Goal: Transaction & Acquisition: Purchase product/service

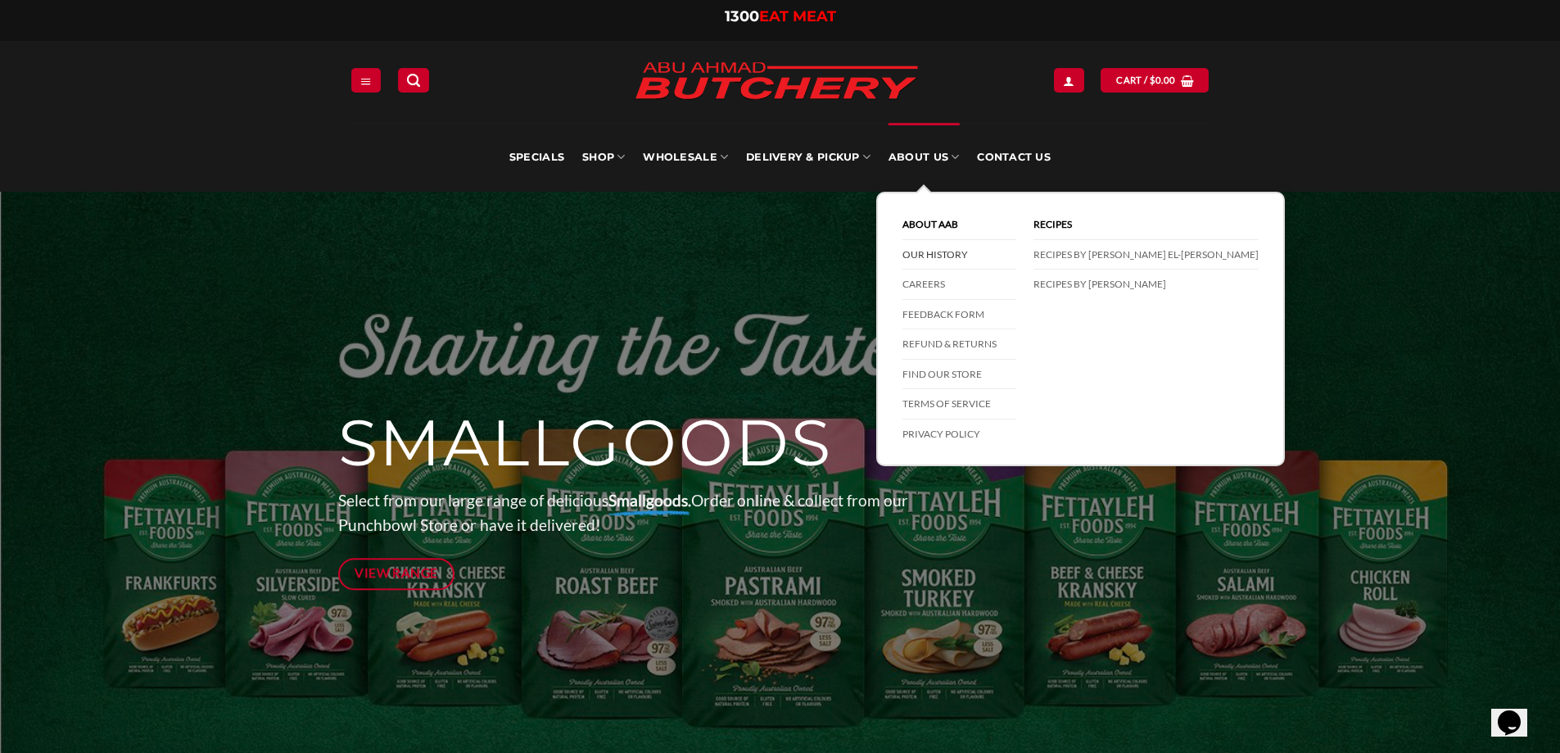
click at [921, 244] on link "Our History" at bounding box center [960, 255] width 114 height 30
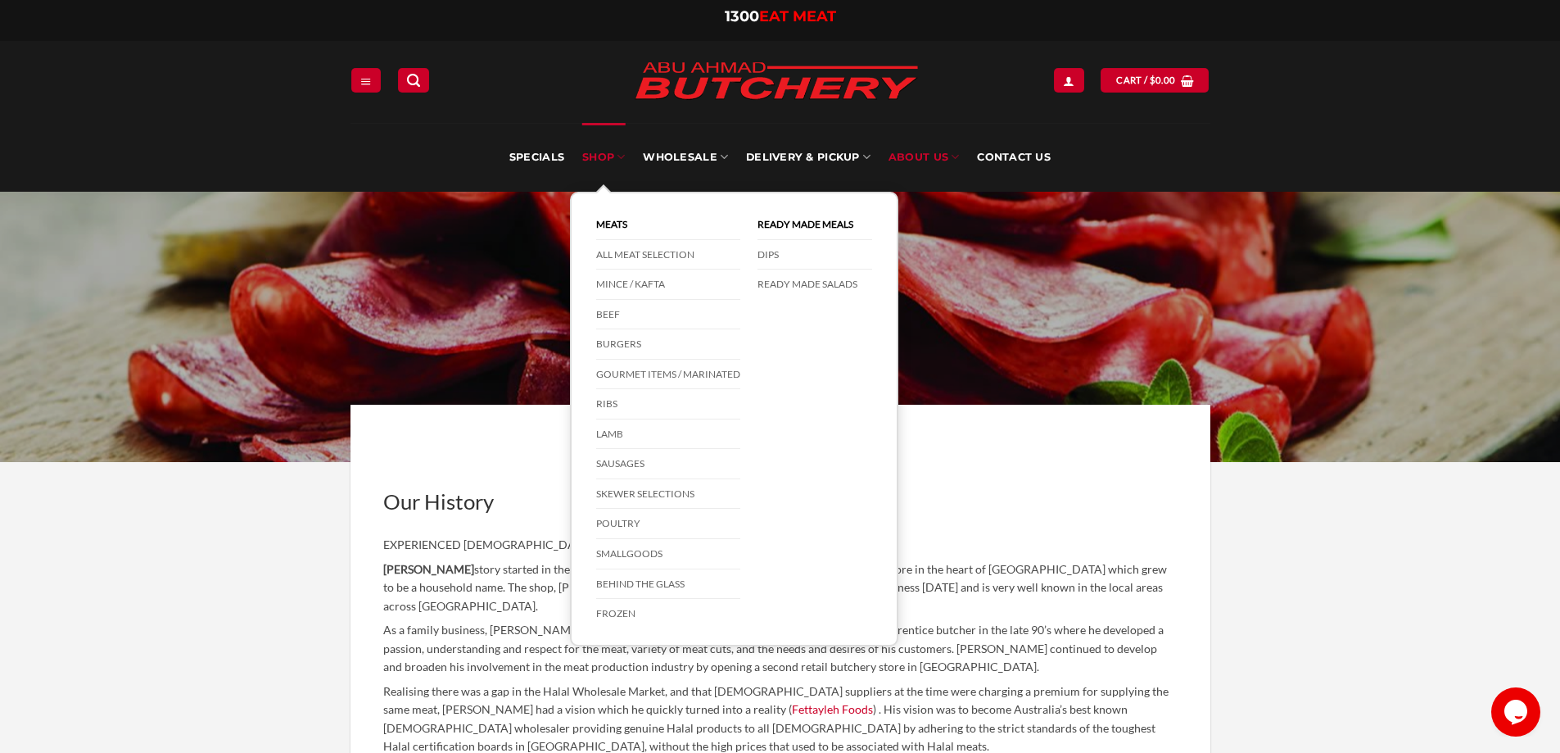
click at [614, 156] on link "SHOP" at bounding box center [603, 157] width 43 height 69
click at [629, 252] on link "All Meat Selection" at bounding box center [668, 255] width 144 height 30
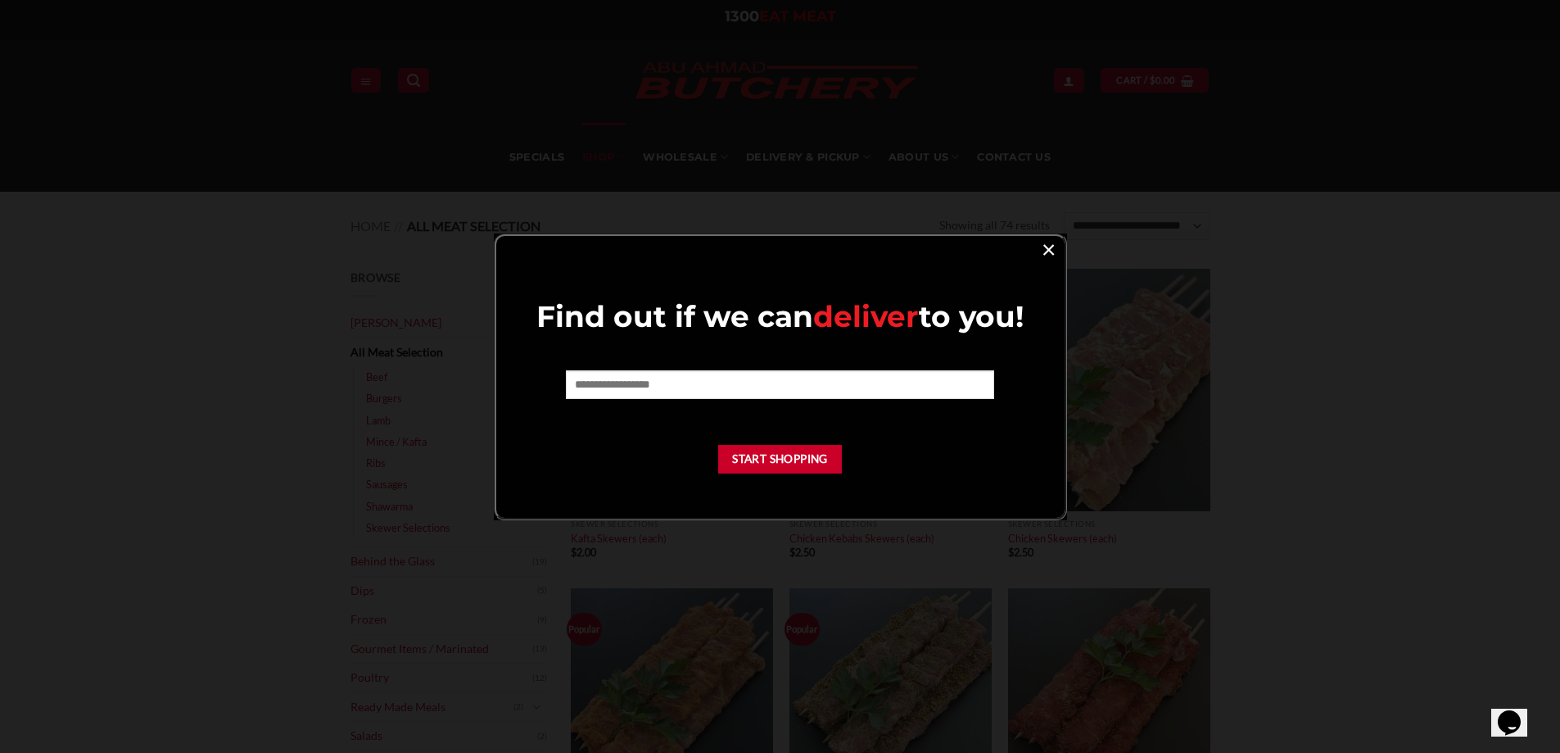
click at [1042, 247] on link "×" at bounding box center [1049, 249] width 24 height 22
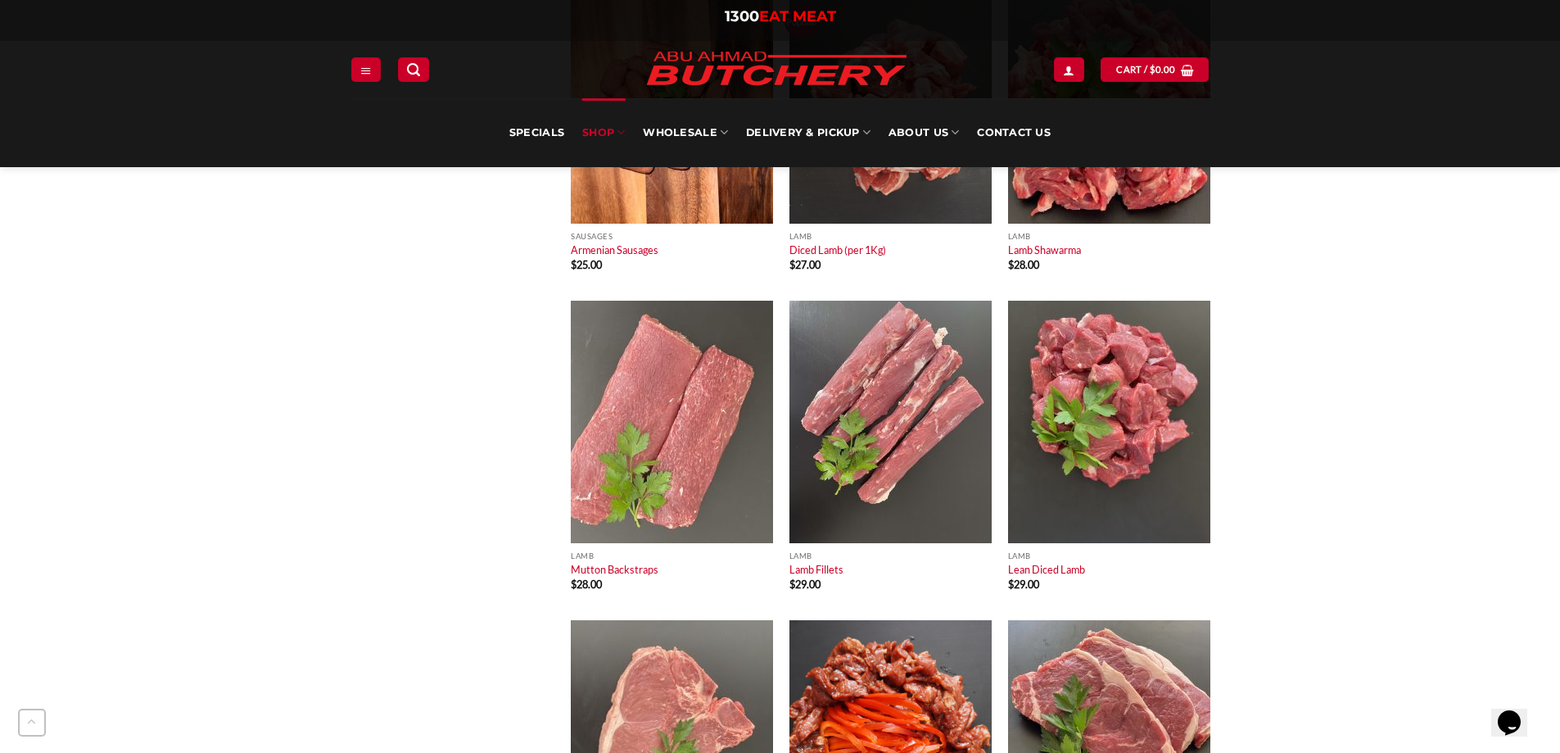
scroll to position [5651, 0]
